Goal: Check status: Check status

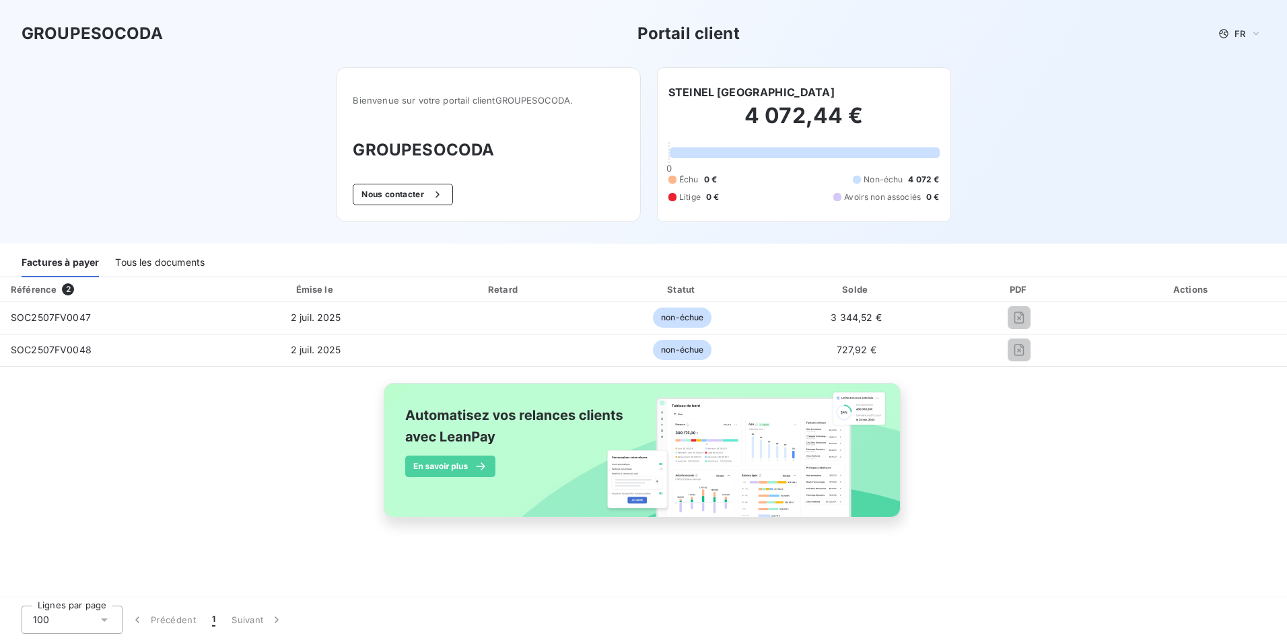
click at [73, 267] on div "Factures à payer" at bounding box center [60, 263] width 77 height 28
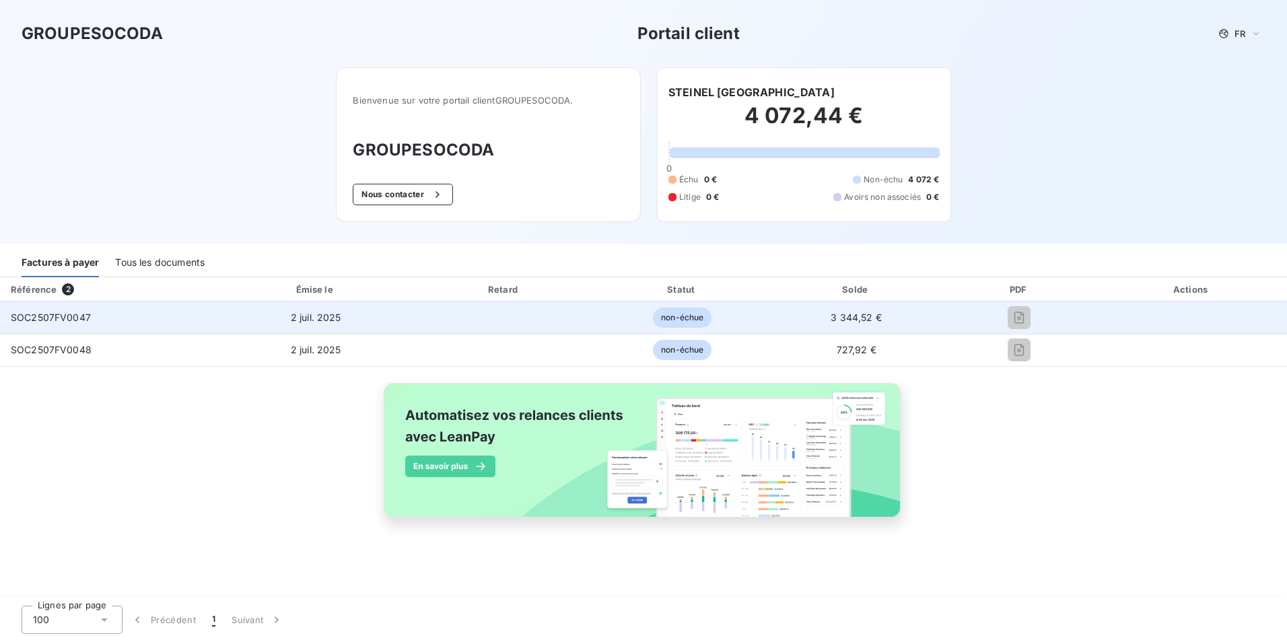
click at [48, 318] on span "SOC2507FV0047" at bounding box center [51, 317] width 80 height 11
click at [407, 314] on td "2 juil. 2025" at bounding box center [315, 318] width 197 height 32
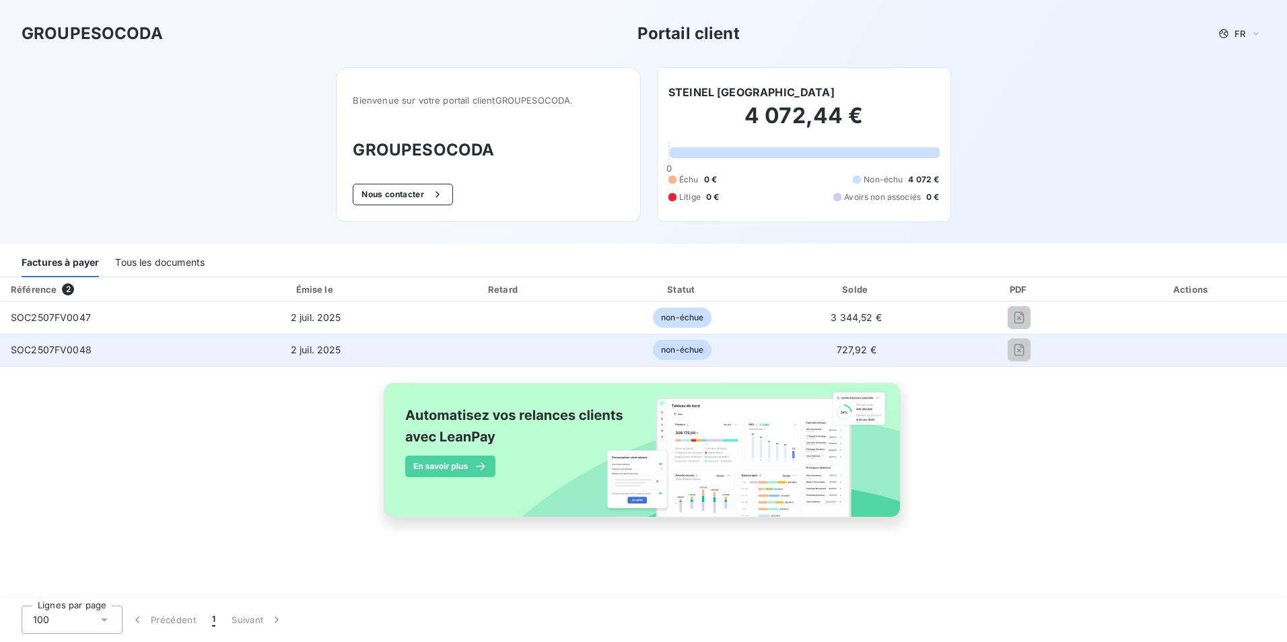
drag, startPoint x: 1012, startPoint y: 312, endPoint x: 695, endPoint y: 359, distance: 319.9
click at [695, 359] on span "non-échue" at bounding box center [682, 350] width 59 height 20
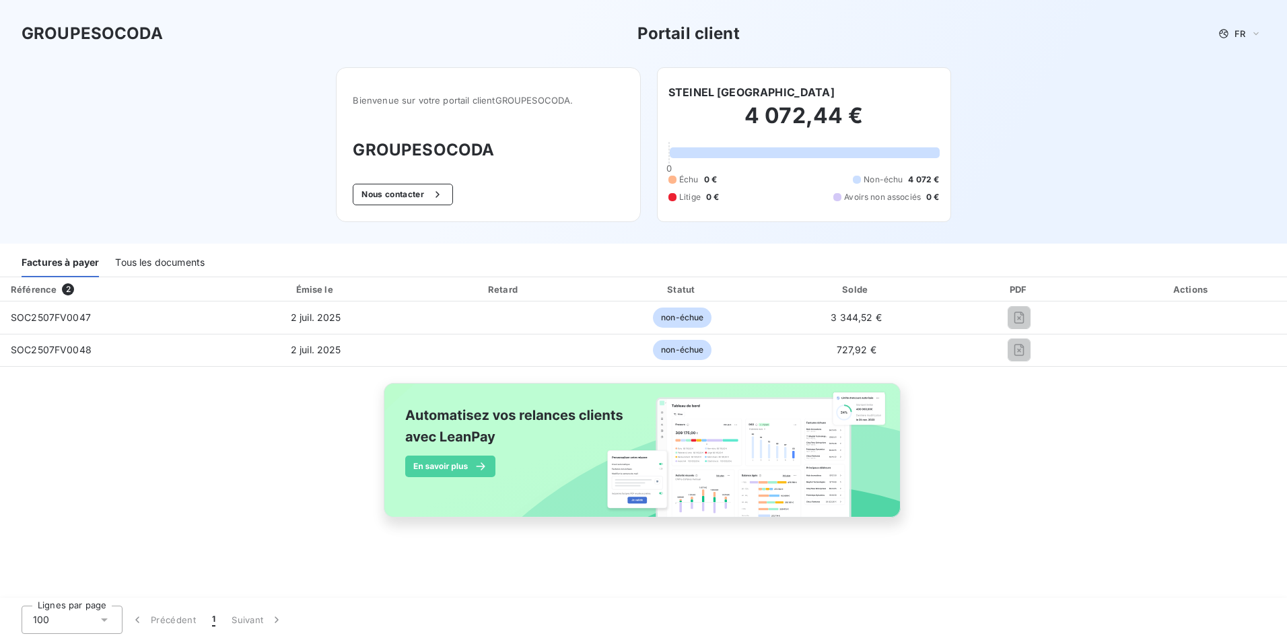
click at [197, 263] on div "Tous les documents" at bounding box center [160, 263] width 90 height 28
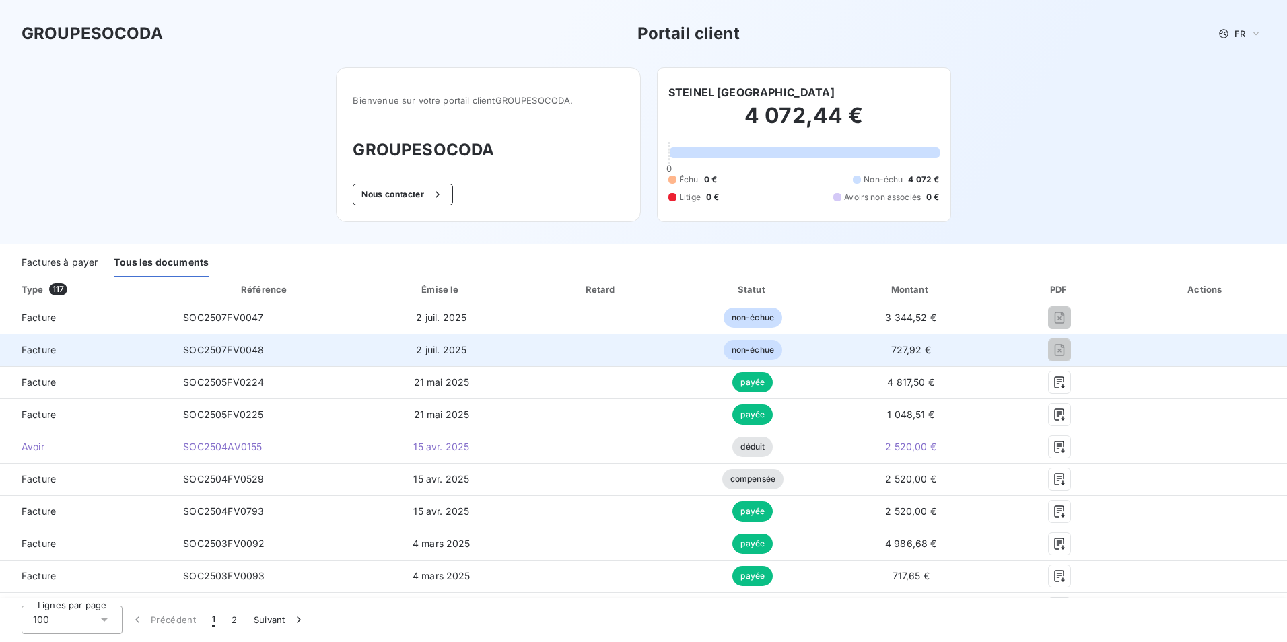
click at [948, 360] on td "727,92 €" at bounding box center [910, 350] width 166 height 32
